Goal: Information Seeking & Learning: Learn about a topic

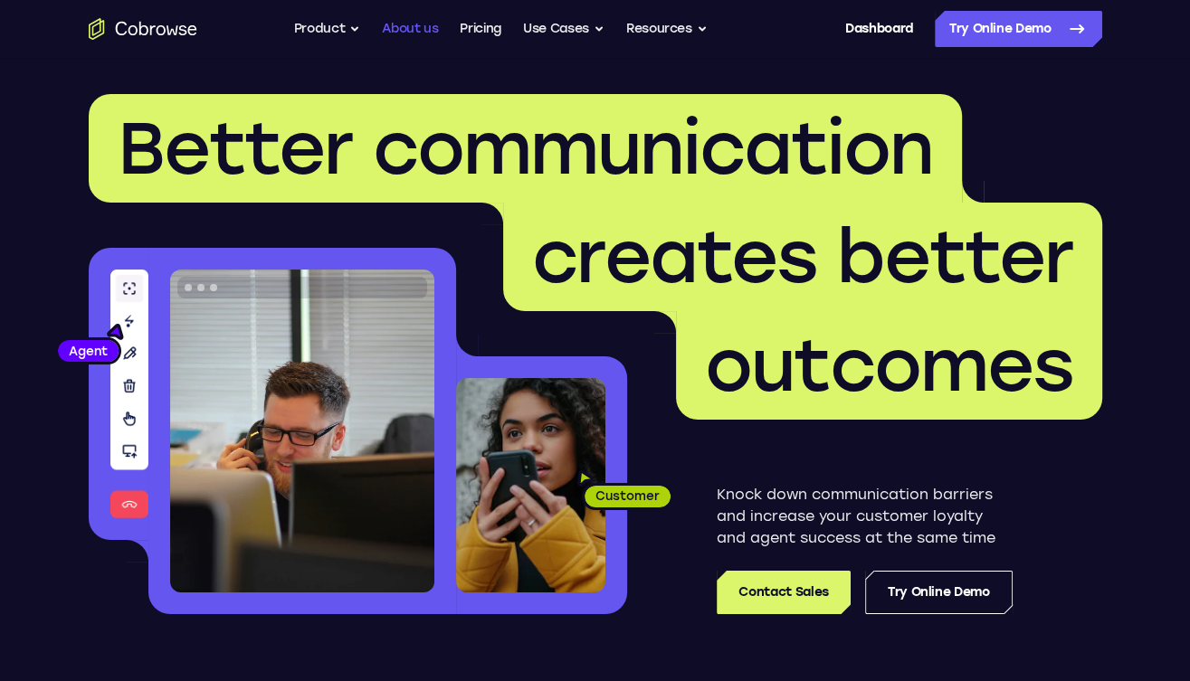
click at [426, 34] on link "About us" at bounding box center [410, 29] width 56 height 36
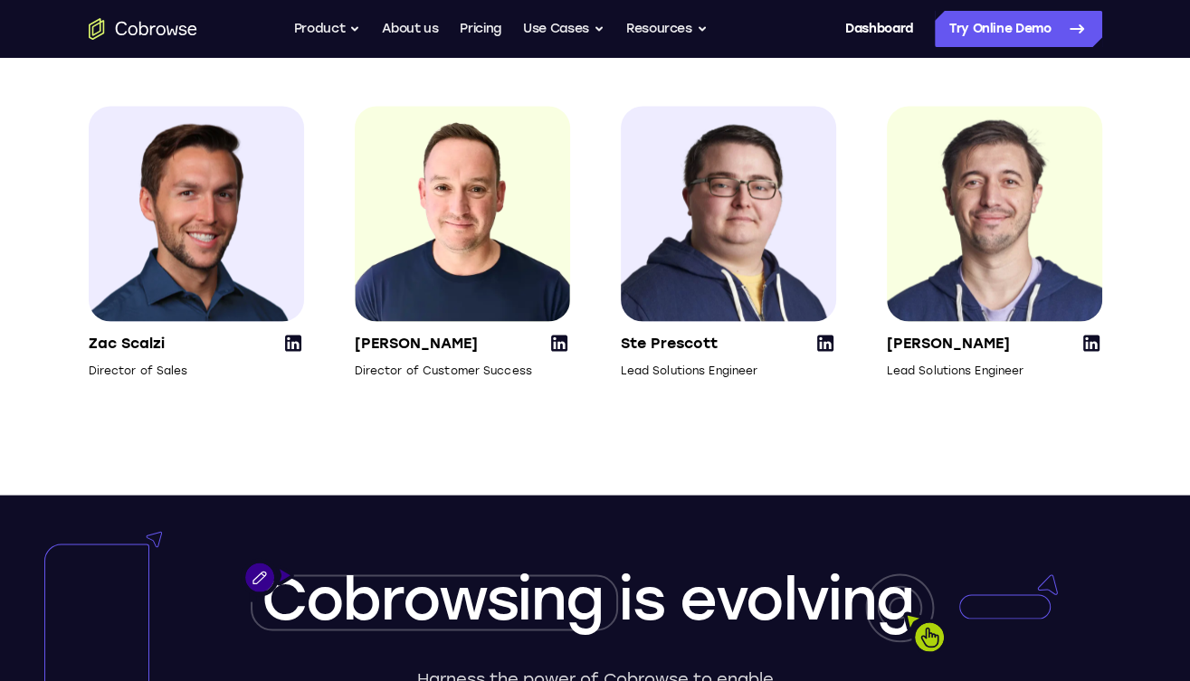
scroll to position [2705, 0]
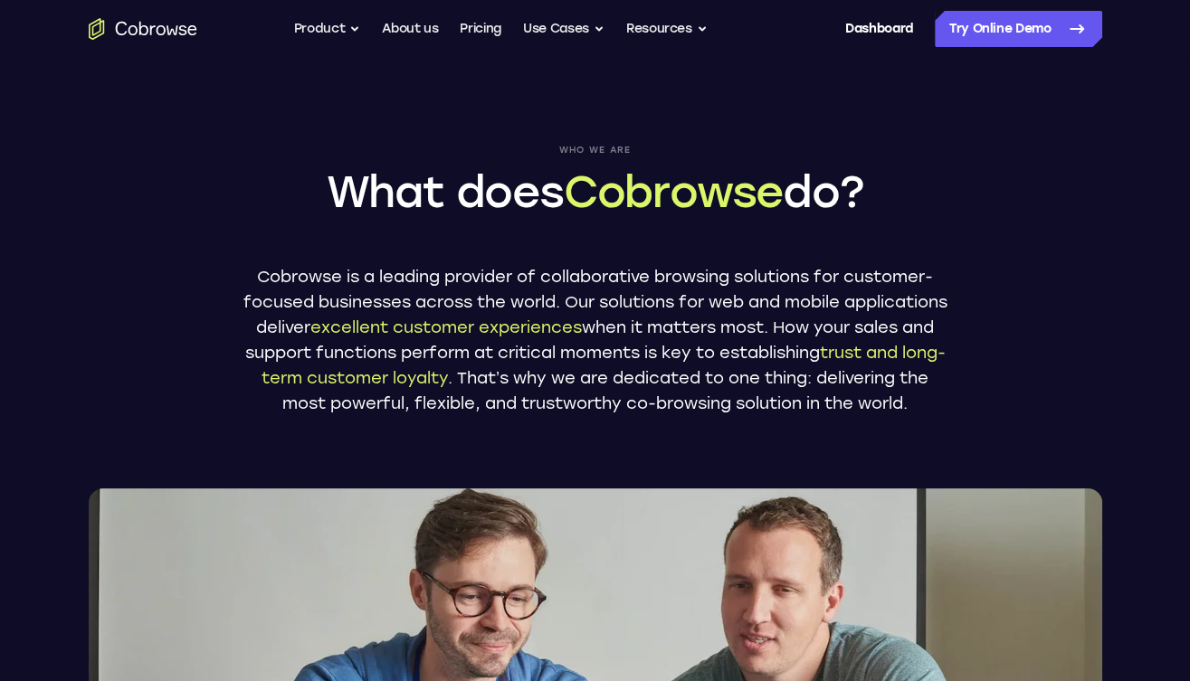
scroll to position [0, 0]
drag, startPoint x: 371, startPoint y: 254, endPoint x: 434, endPoint y: 412, distance: 169.7
click at [434, 412] on div "Who we are What does Cobrowse do? Cobrowse is a leading provider of collaborati…" at bounding box center [595, 280] width 706 height 271
click at [435, 413] on p "Cobrowse is a leading provider of collaborative browsing solutions for customer…" at bounding box center [595, 340] width 706 height 152
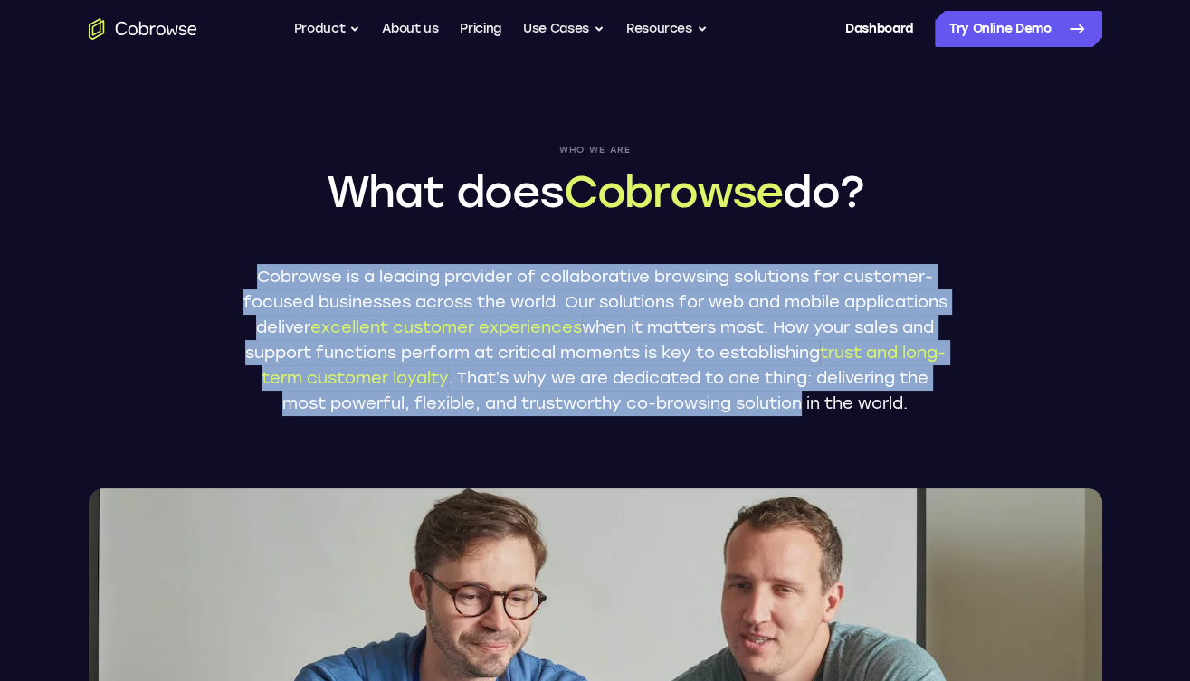
drag, startPoint x: 435, startPoint y: 413, endPoint x: 394, endPoint y: 241, distance: 176.6
click at [394, 241] on div "Who we are What does Cobrowse do? Cobrowse is a leading provider of collaborati…" at bounding box center [595, 280] width 706 height 271
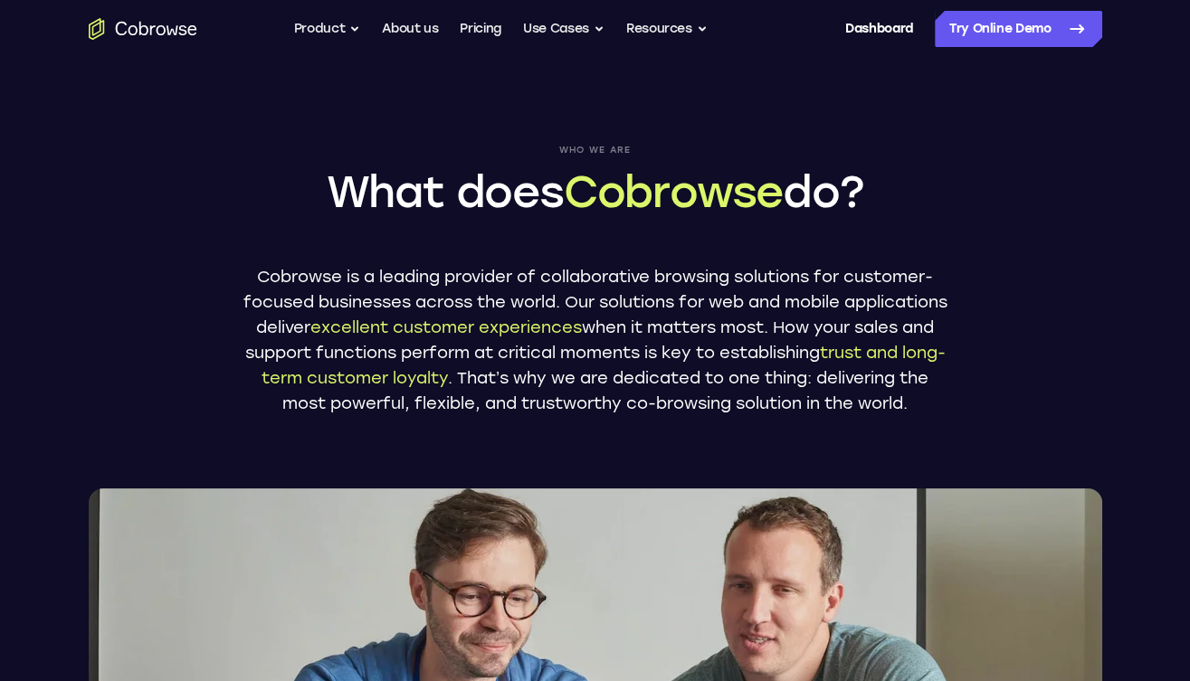
click at [393, 236] on div "Who we are What does Cobrowse do? Cobrowse is a leading provider of collaborati…" at bounding box center [595, 280] width 706 height 271
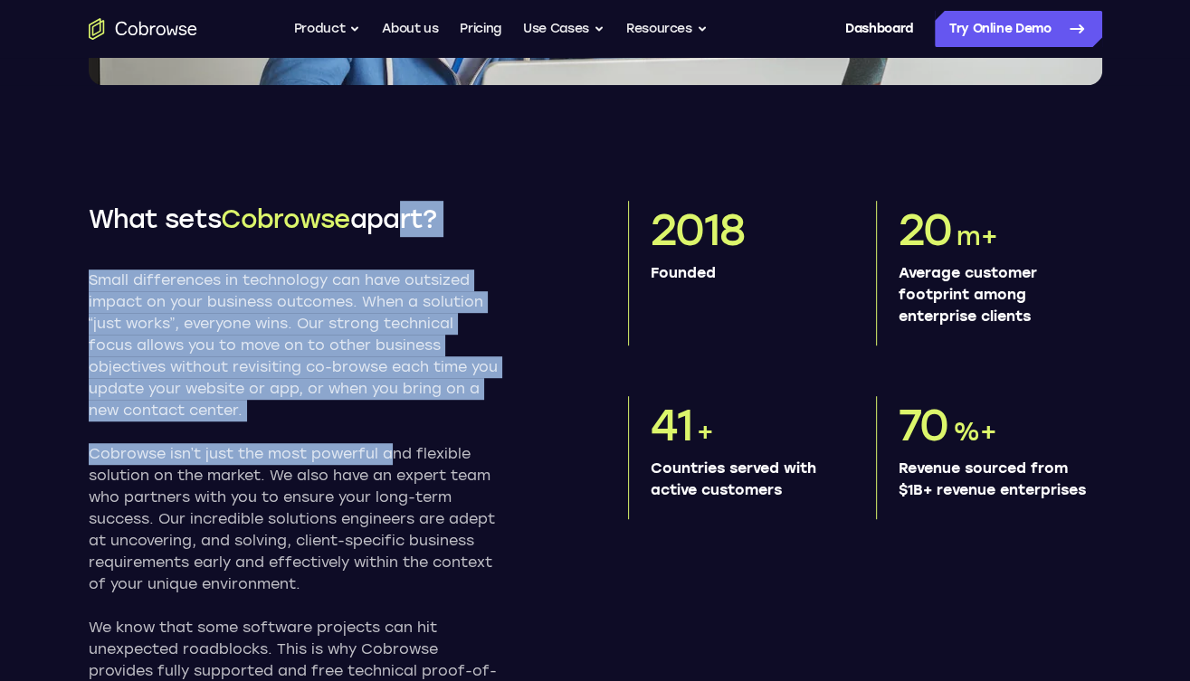
drag, startPoint x: 393, startPoint y: 236, endPoint x: 397, endPoint y: 520, distance: 284.1
click at [396, 514] on div "What sets Cobrowse apart? Small differences in technology can have outsized imp…" at bounding box center [326, 463] width 474 height 525
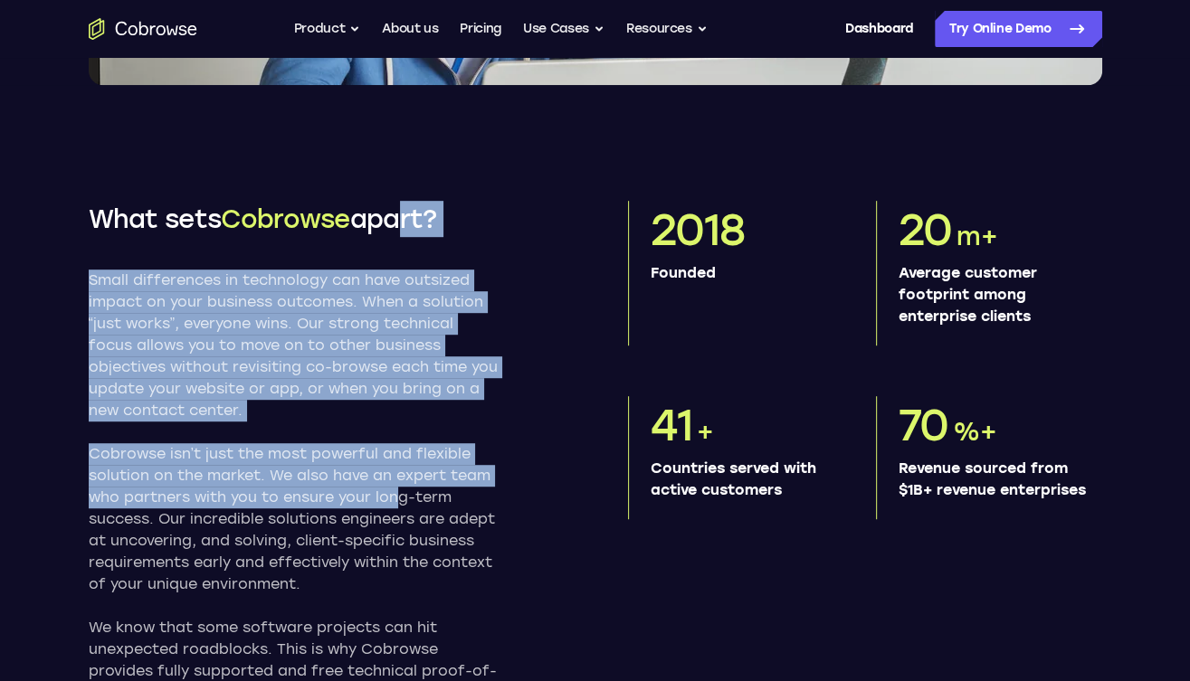
click at [397, 520] on p "Cobrowse isn’t just the most powerful and flexible solution on the market. We a…" at bounding box center [293, 519] width 409 height 152
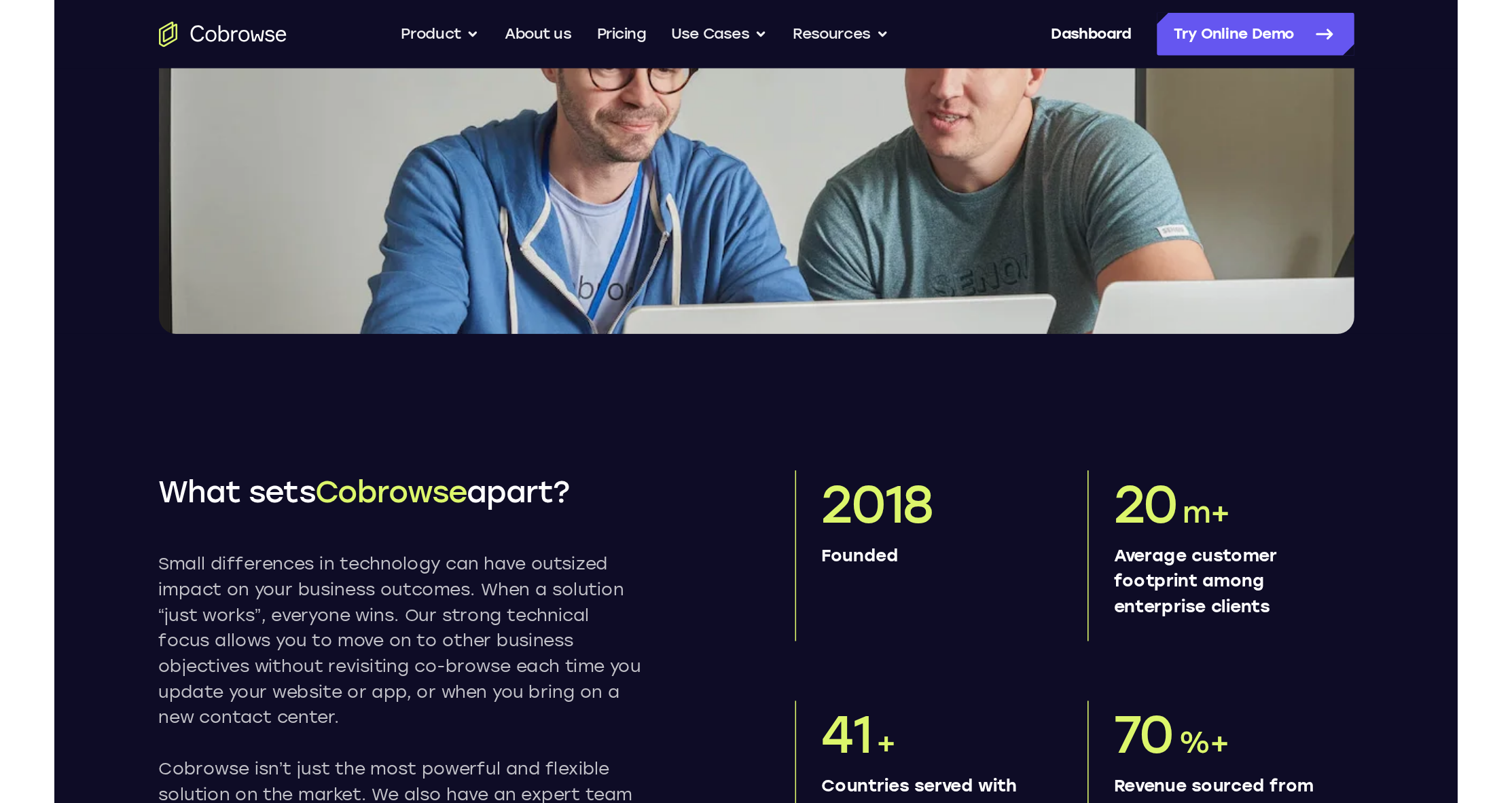
scroll to position [190, 0]
